Goal: Information Seeking & Learning: Find specific fact

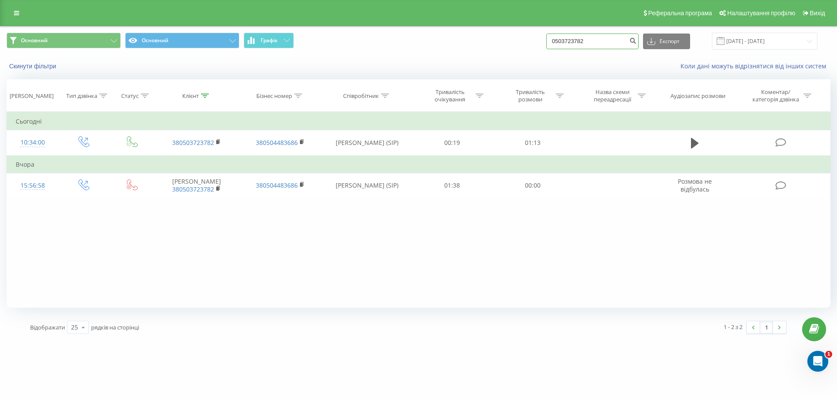
click at [600, 46] on input "0503723782" at bounding box center [592, 42] width 92 height 16
click at [599, 44] on input "0503723782" at bounding box center [592, 42] width 92 height 16
paste input "667371015"
type input "0667371015"
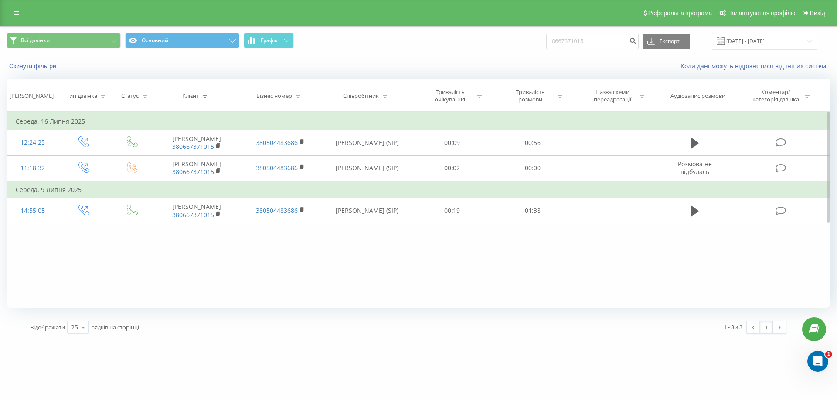
click at [139, 277] on div "Фільтрувати за умовою Дорівнює Введіть значення Скасувати OK Фільтрувати за умо…" at bounding box center [419, 210] width 824 height 196
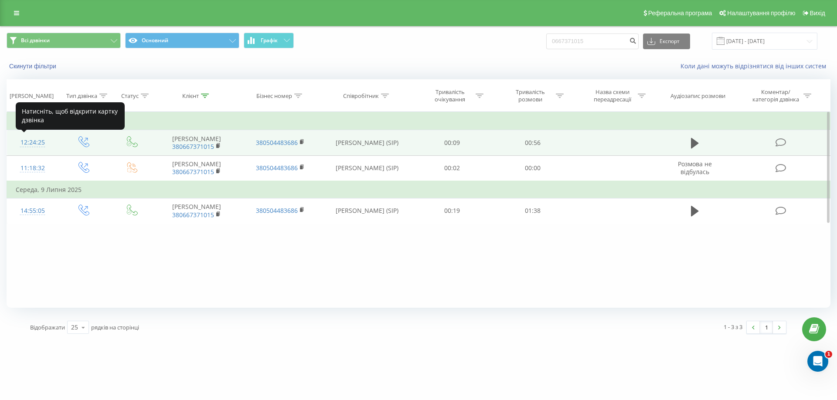
click at [33, 144] on div "12:24:25" at bounding box center [33, 142] width 34 height 17
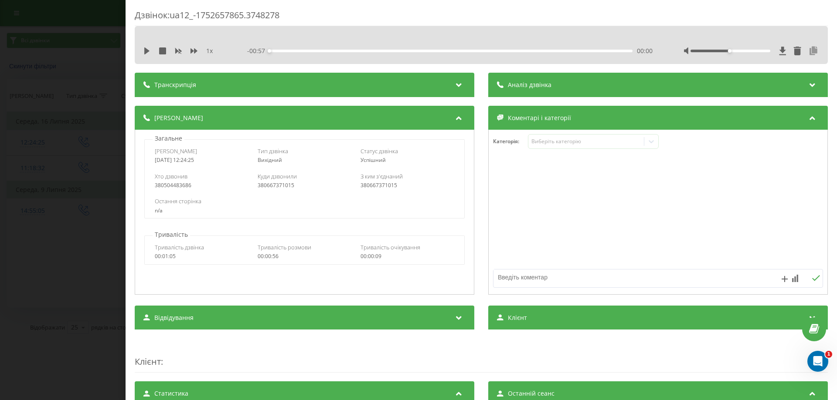
click at [808, 51] on icon at bounding box center [813, 51] width 10 height 9
click at [66, 324] on div "Дзвінок : ua12_-1752657865.3748278 1 x - 00:57 00:00 00:00 Транскрипція Для AI-…" at bounding box center [418, 200] width 837 height 400
